Goal: Task Accomplishment & Management: Use online tool/utility

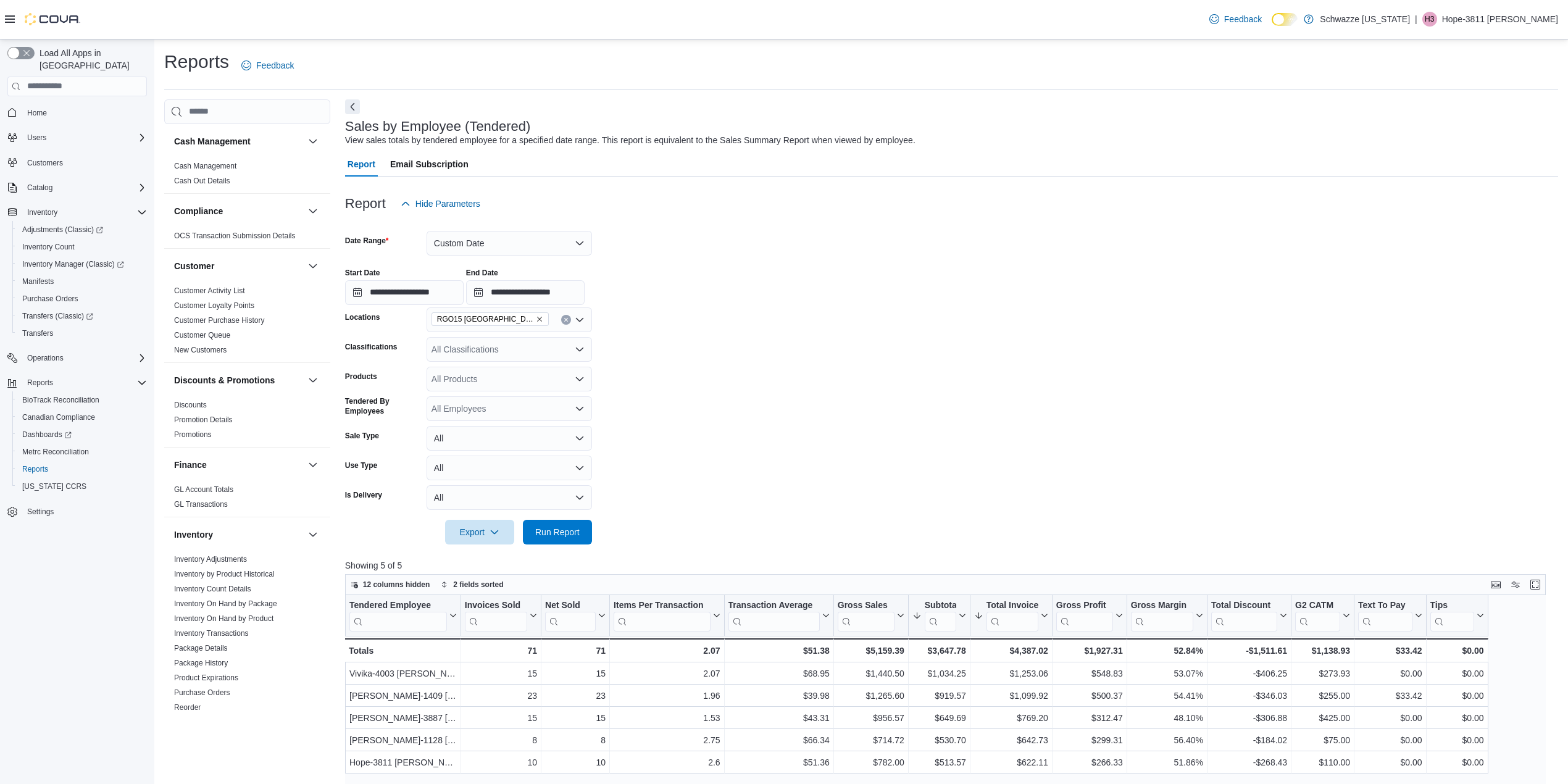
scroll to position [180, 0]
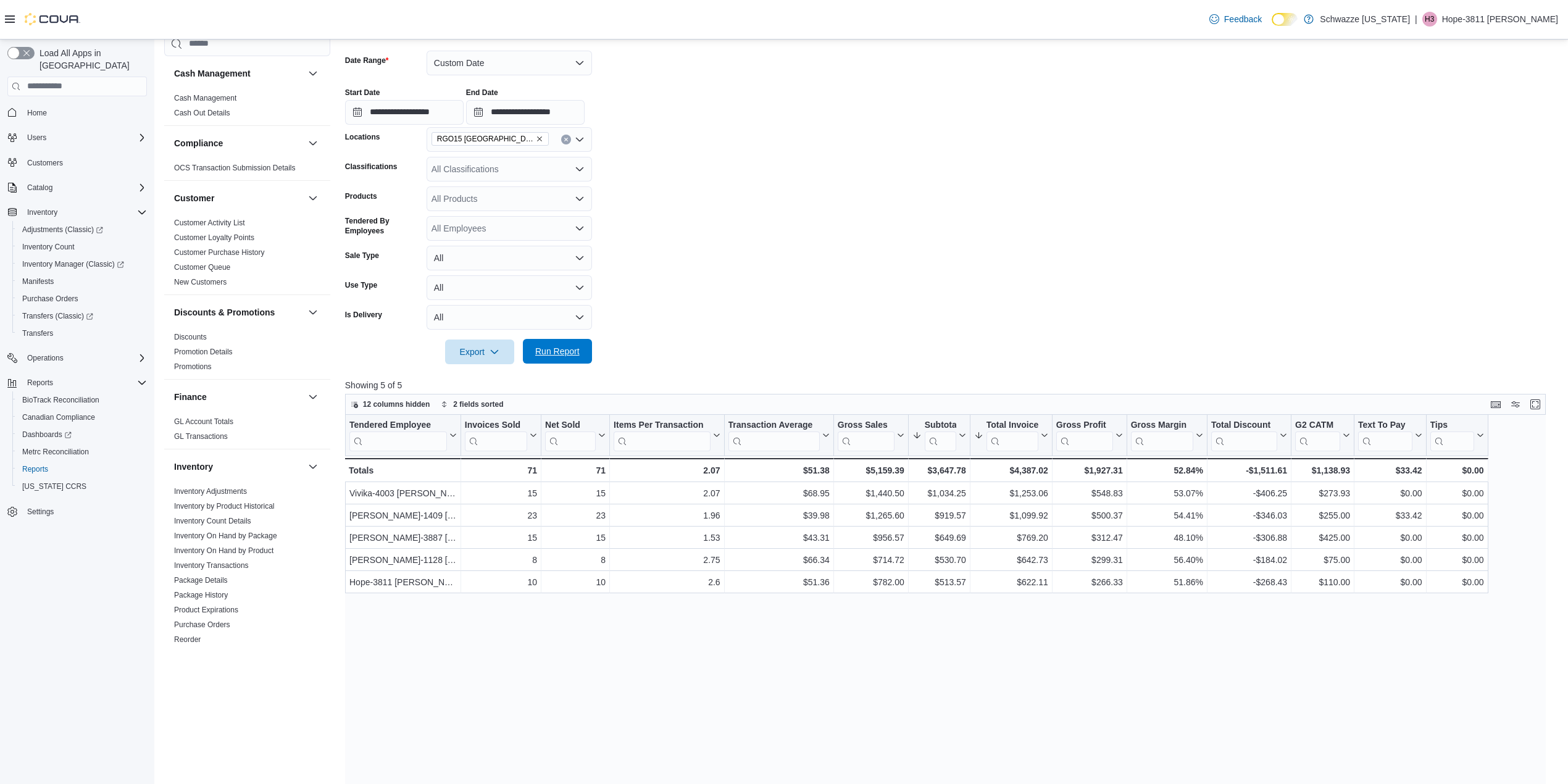
click at [559, 353] on span "Run Report" at bounding box center [558, 351] width 45 height 12
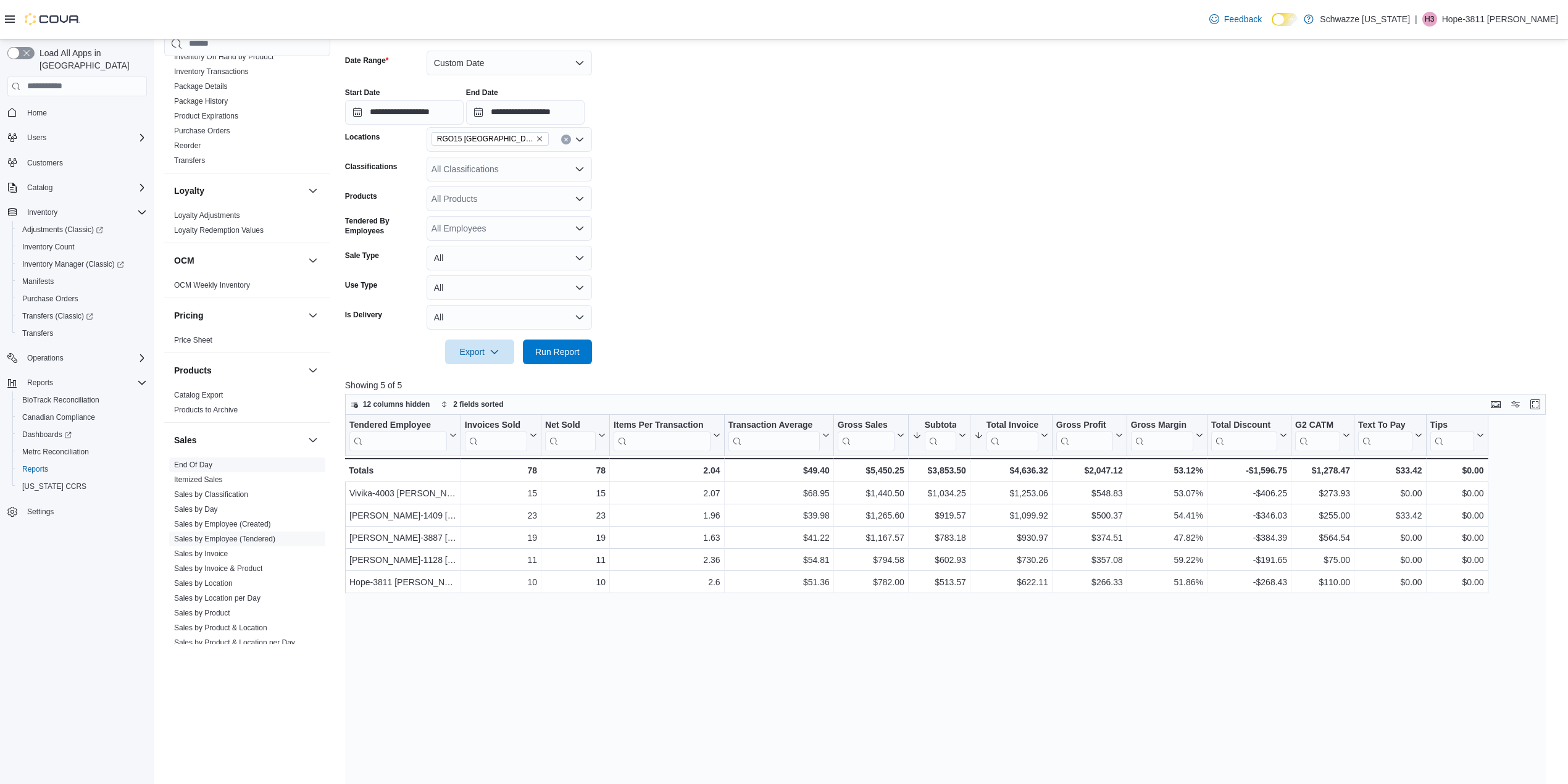
click at [183, 462] on link "End Of Day" at bounding box center [193, 463] width 39 height 8
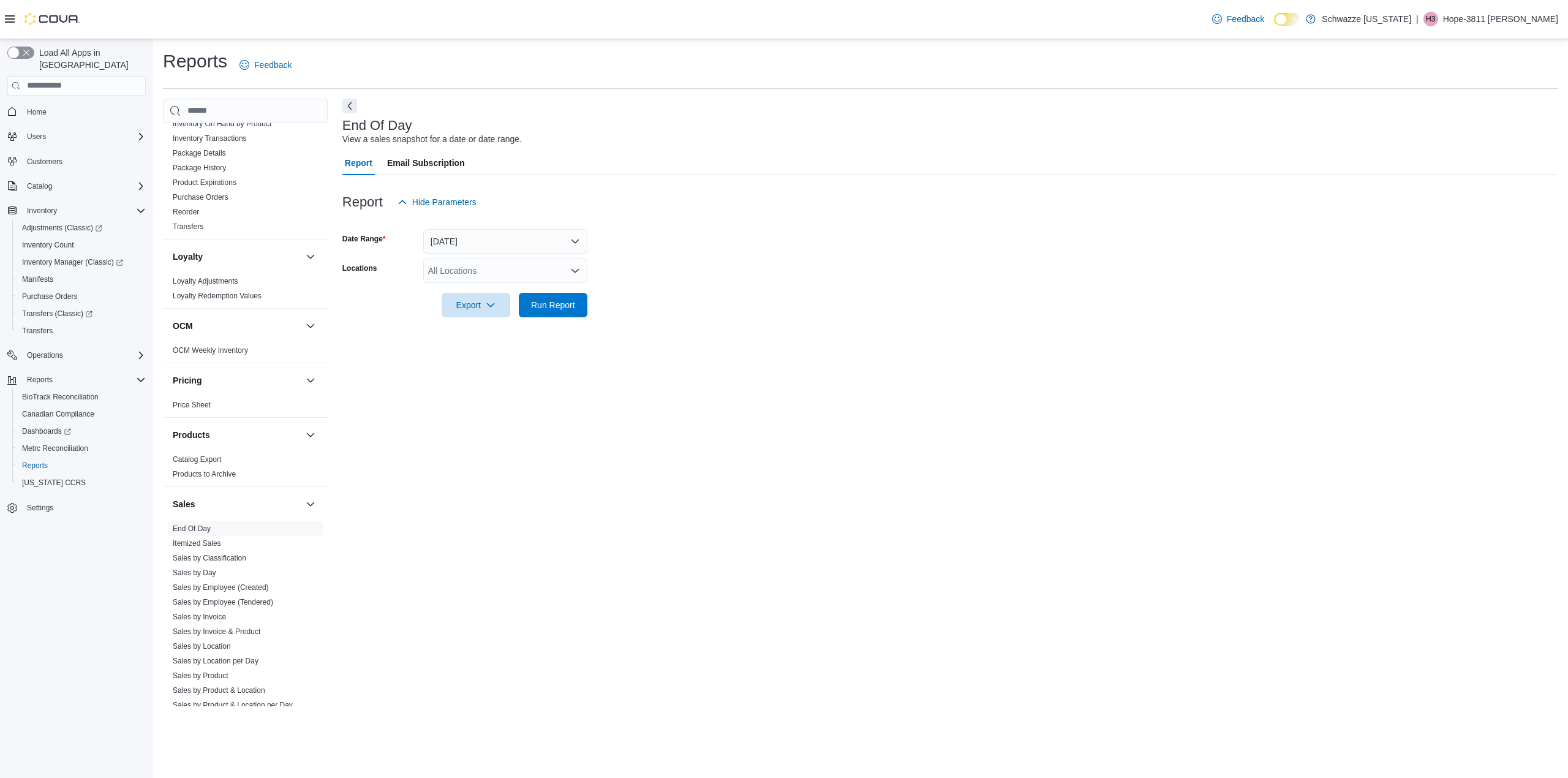
click at [486, 267] on div "All Locations" at bounding box center [505, 271] width 164 height 25
click at [502, 331] on span "RGO15 [GEOGRAPHIC_DATA]" at bounding box center [515, 334] width 120 height 12
click at [744, 312] on form "Date Range [DATE] Locations RGO15 [GEOGRAPHIC_DATA] Combo box. Selected. RGO15 …" at bounding box center [951, 266] width 1216 height 103
click at [571, 309] on span "Run Report" at bounding box center [554, 304] width 44 height 12
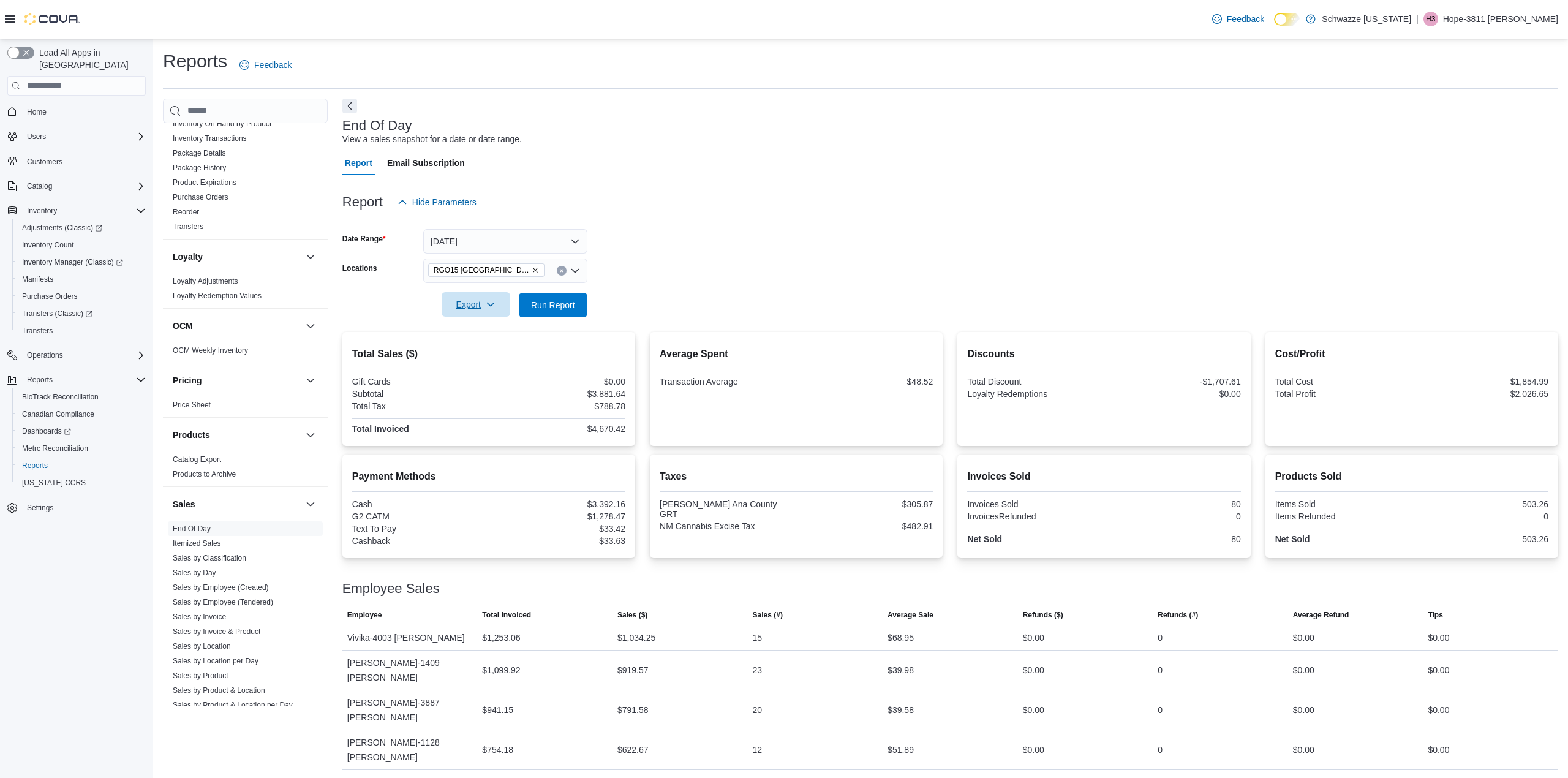
click at [503, 302] on button "Export" at bounding box center [475, 304] width 68 height 25
click at [494, 354] on span "Export to Pdf" at bounding box center [478, 353] width 55 height 10
click at [518, 245] on button "[DATE]" at bounding box center [505, 241] width 164 height 25
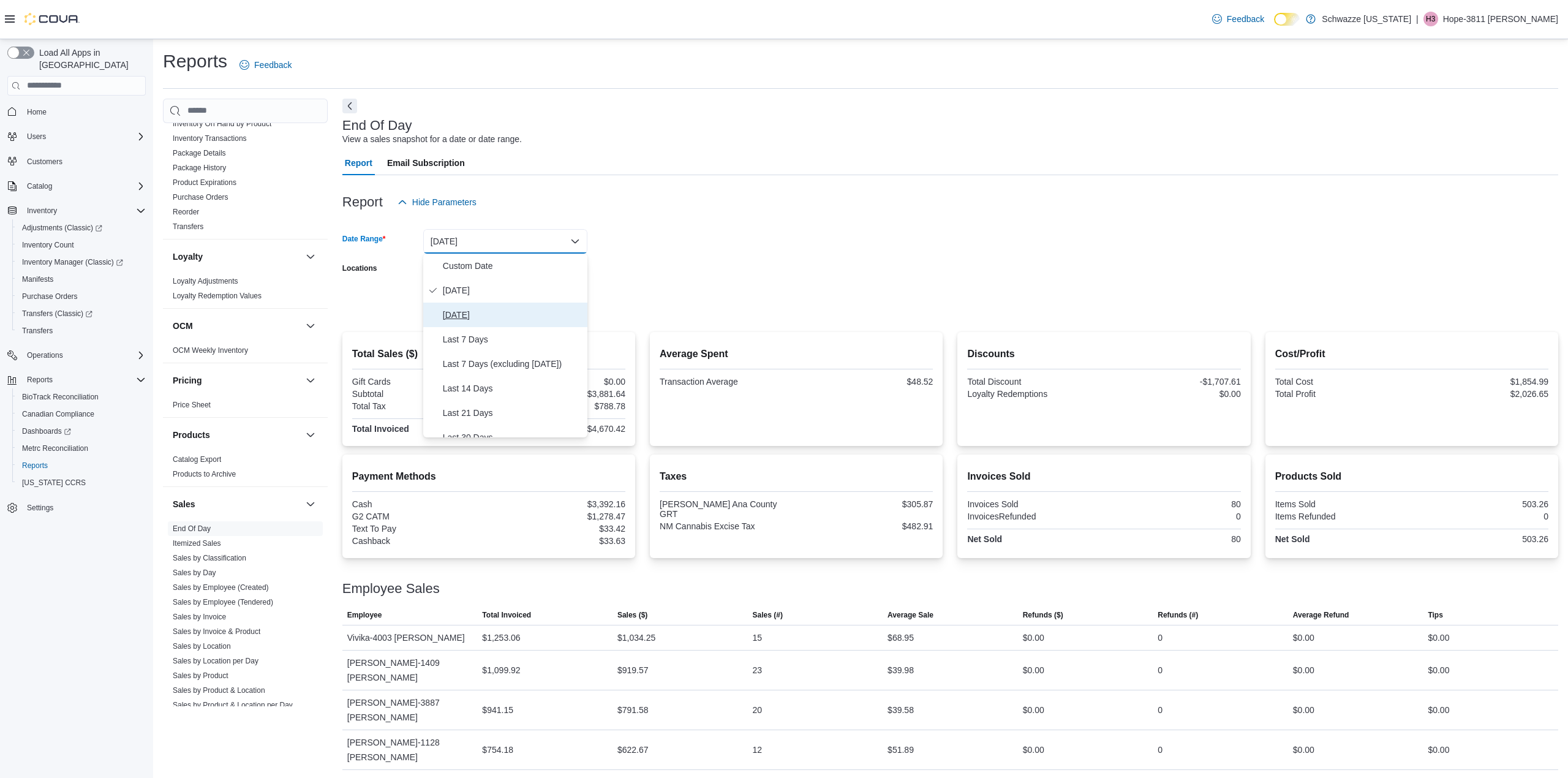
click at [485, 310] on span "[DATE]" at bounding box center [513, 314] width 140 height 15
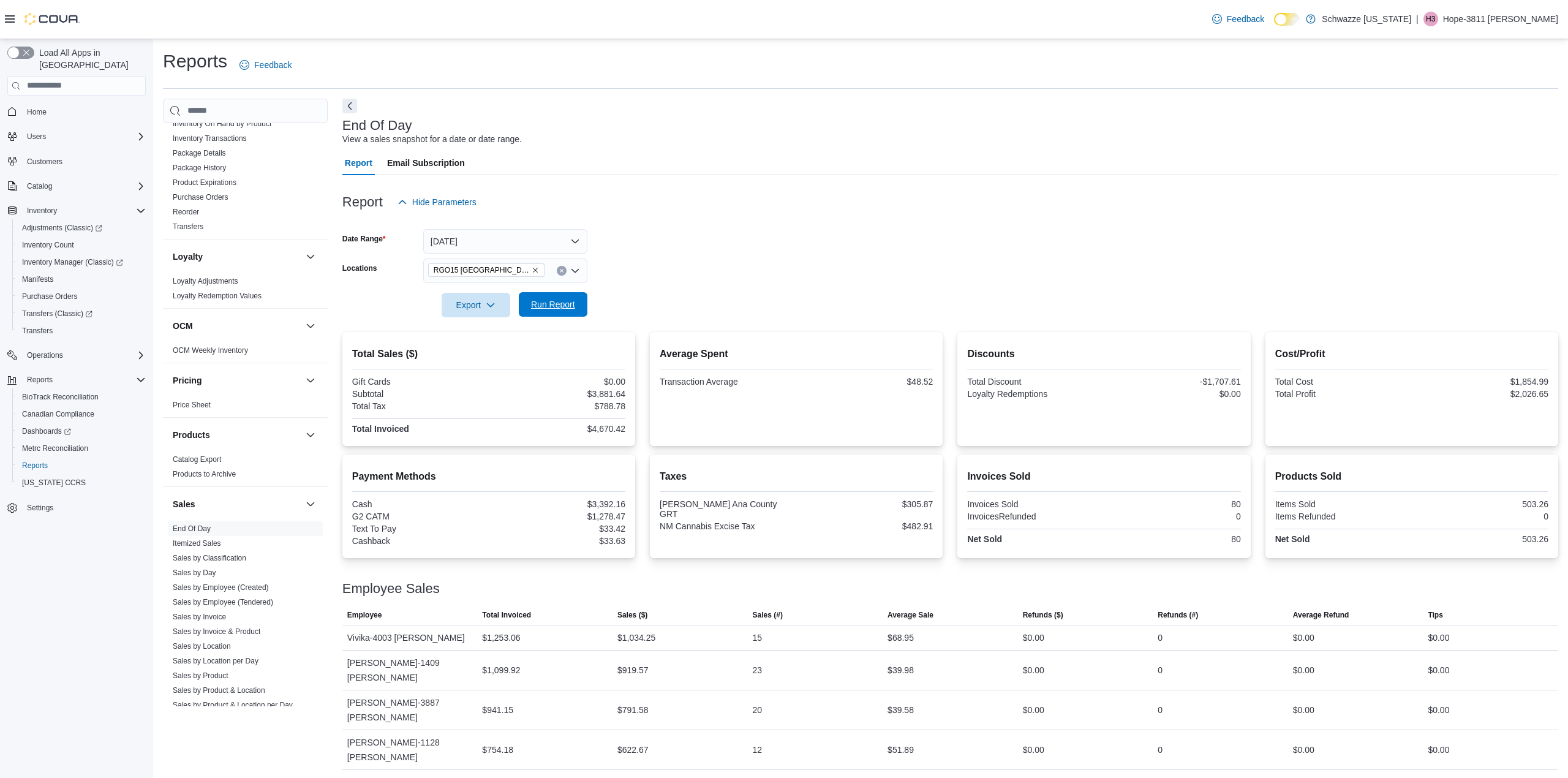
click at [587, 299] on button "Run Report" at bounding box center [553, 304] width 68 height 25
click at [513, 233] on button "[DATE]" at bounding box center [505, 241] width 164 height 25
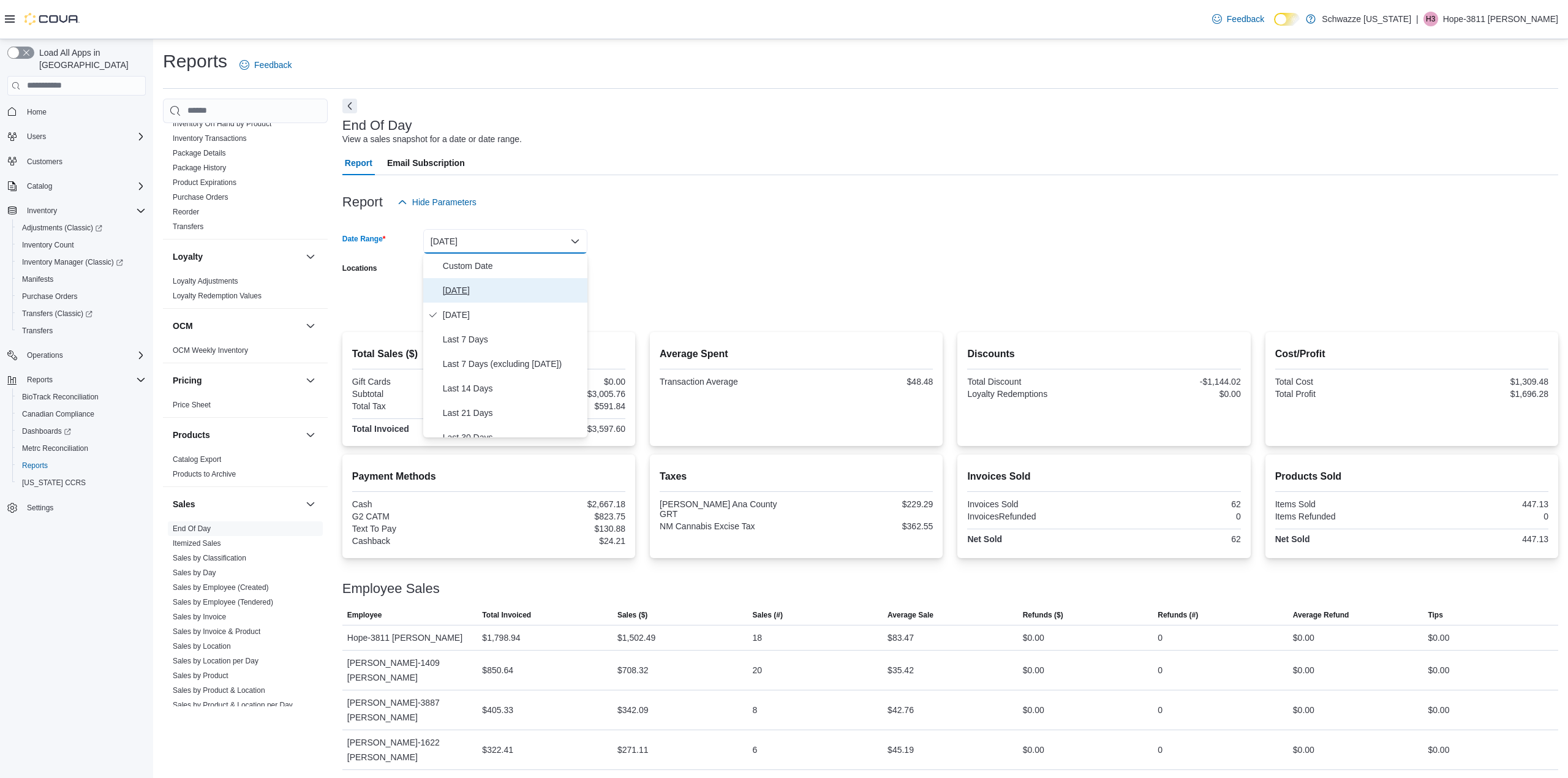
drag, startPoint x: 491, startPoint y: 287, endPoint x: 501, endPoint y: 280, distance: 12.2
click at [491, 287] on span "[DATE]" at bounding box center [513, 290] width 140 height 15
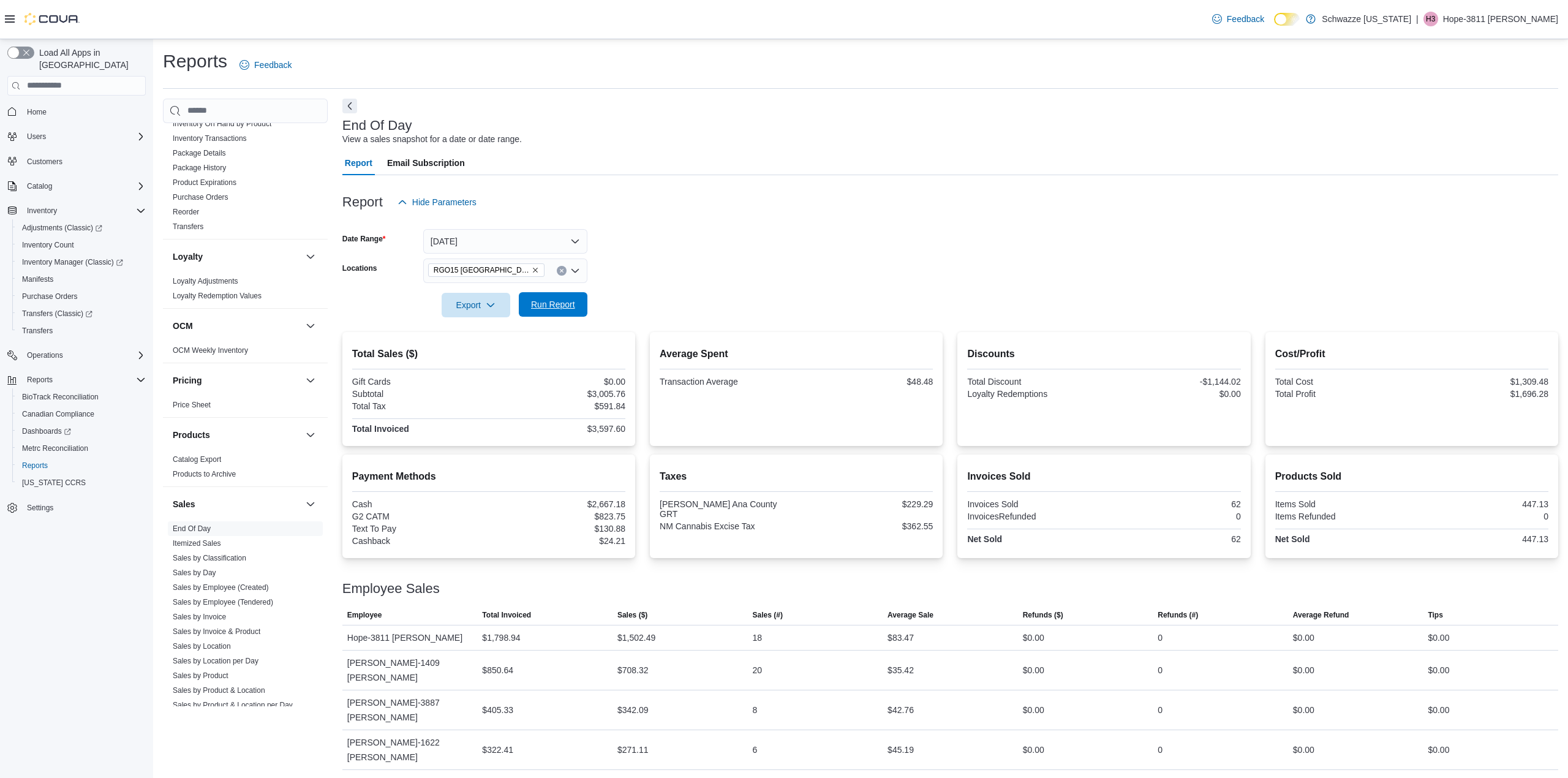
click at [537, 305] on span "Run Report" at bounding box center [554, 304] width 44 height 12
